Goal: Complete application form

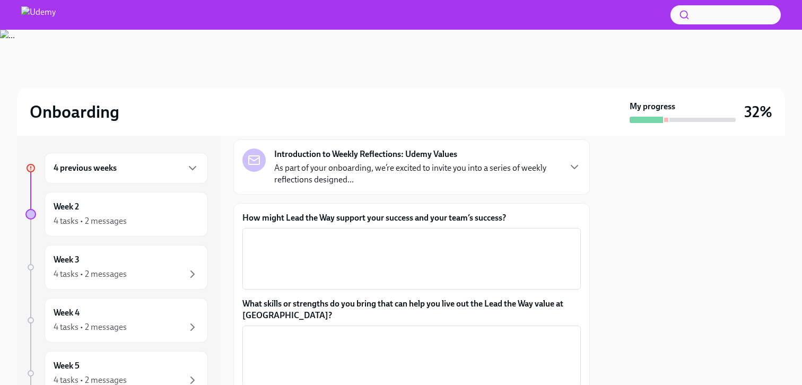
scroll to position [77, 0]
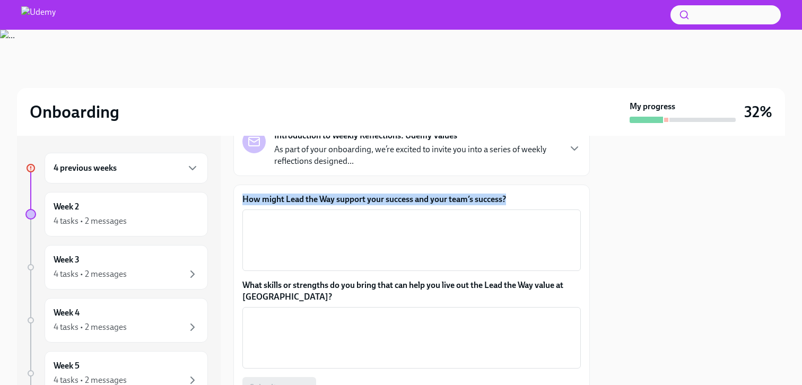
drag, startPoint x: 245, startPoint y: 198, endPoint x: 508, endPoint y: 202, distance: 263.0
click at [508, 202] on label "How might Lead the Way support your success and your team’s success?" at bounding box center [411, 199] width 338 height 12
copy label "How might Lead the Way support your success and your team’s success?"
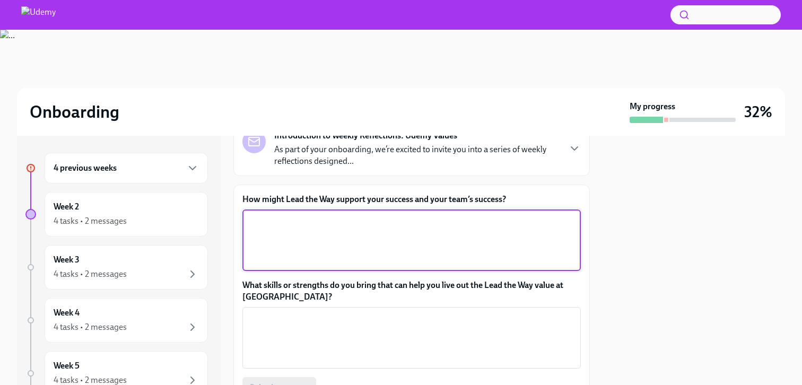
click at [430, 237] on textarea "How might Lead the Way support your success and your team’s success?" at bounding box center [411, 240] width 325 height 51
paste textarea "Lead the Way supports my success by giving me tools to grow as a leader, make c…"
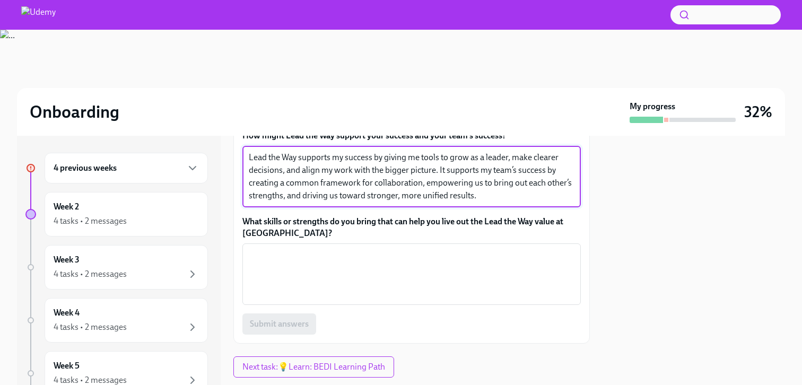
scroll to position [166, 0]
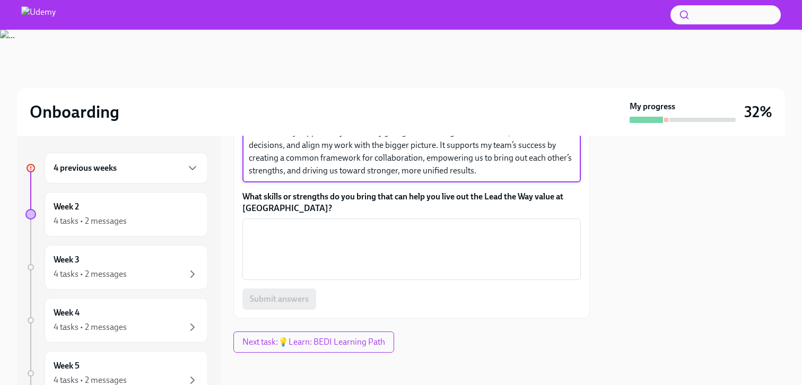
type textarea "Lead the Way supports my success by giving me tools to grow as a leader, make c…"
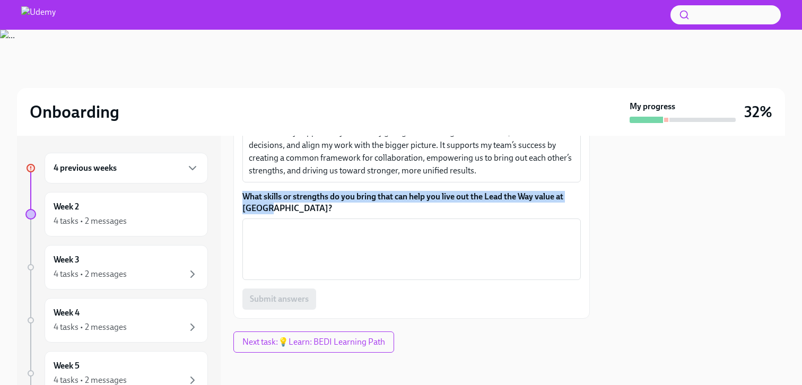
drag, startPoint x: 275, startPoint y: 206, endPoint x: 239, endPoint y: 200, distance: 36.6
click at [239, 200] on div "How might Lead the Way support your success and your team’s success? Lead the W…" at bounding box center [411, 207] width 356 height 223
copy label "What skills or strengths do you bring that can help you live out the Lead the W…"
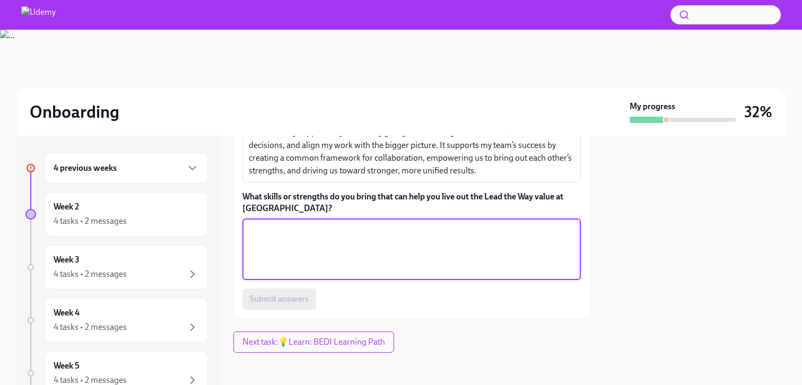
click at [351, 247] on textarea "What skills or strengths do you bring that can help you live out the Lead the W…" at bounding box center [411, 249] width 325 height 51
paste textarea "Growth Mindset & Curiosity: Staying open to new ideas, continuously learning, a…"
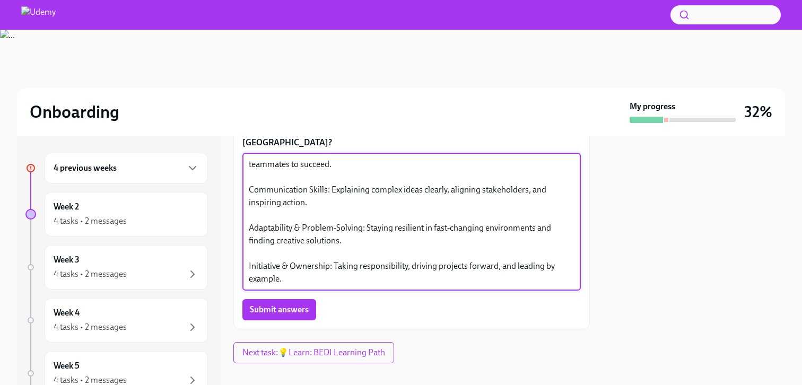
scroll to position [244, 0]
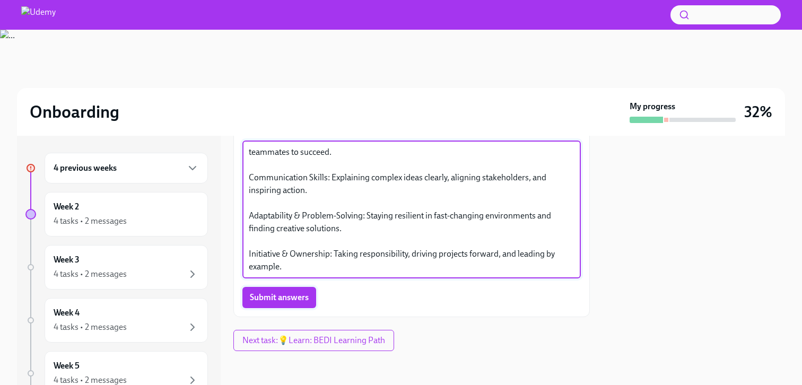
type textarea "Growth Mindset & Curiosity: Staying open to new ideas, continuously learning, a…"
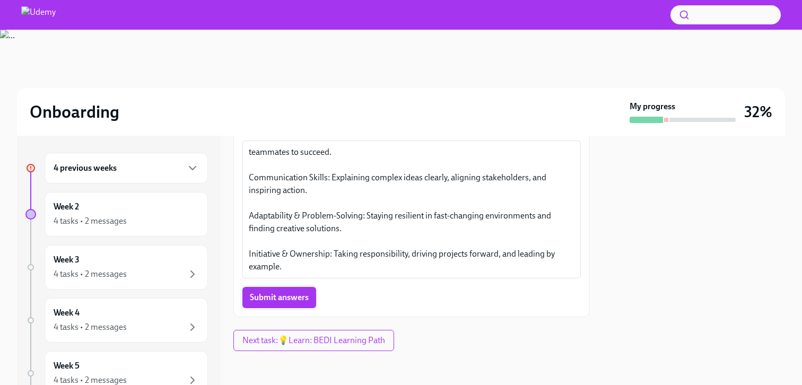
click at [277, 298] on span "Submit answers" at bounding box center [279, 297] width 59 height 11
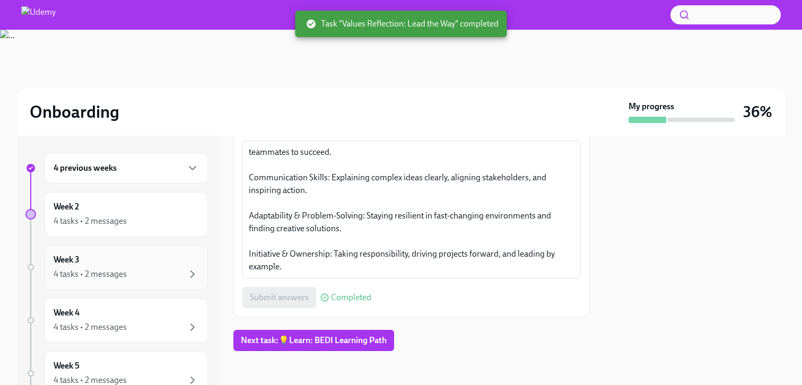
click at [162, 271] on div "4 tasks • 2 messages" at bounding box center [126, 274] width 145 height 13
